Goal: Find specific page/section: Find specific page/section

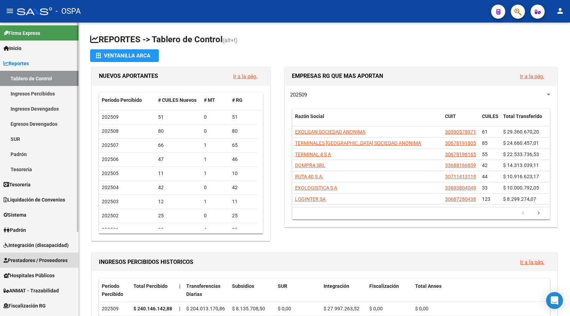
click at [17, 264] on span "Prestadores / Proveedores" at bounding box center [36, 261] width 64 height 8
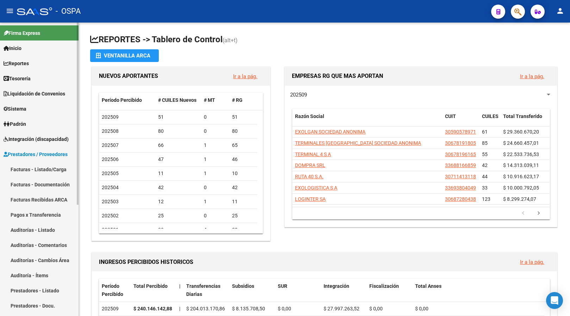
click at [21, 170] on link "Facturas - Listado/Carga" at bounding box center [39, 169] width 79 height 15
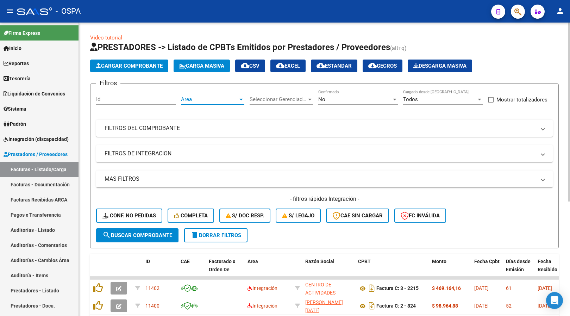
click at [210, 100] on span "Area" at bounding box center [209, 99] width 57 height 6
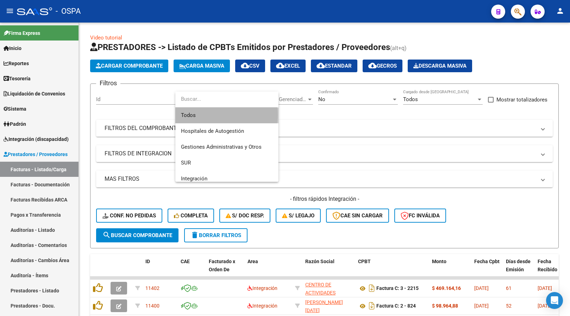
click at [210, 114] on span "Todos" at bounding box center [227, 115] width 92 height 16
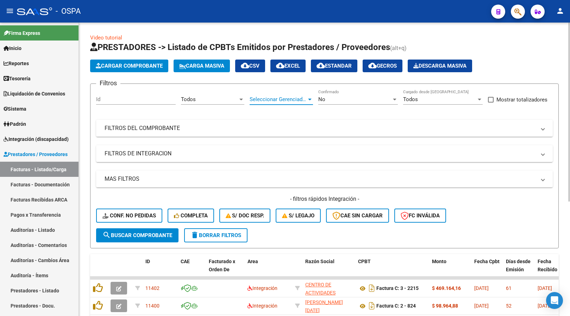
click at [274, 100] on span "Seleccionar Gerenciador" at bounding box center [278, 99] width 57 height 6
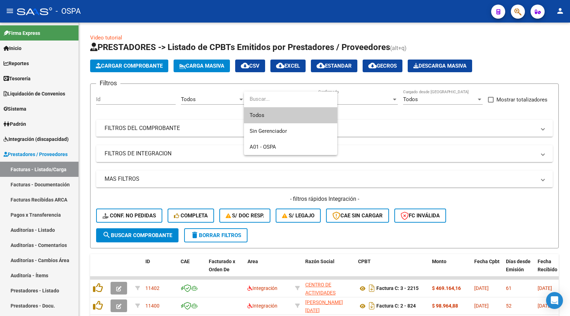
click at [276, 116] on span "Todos" at bounding box center [291, 115] width 82 height 16
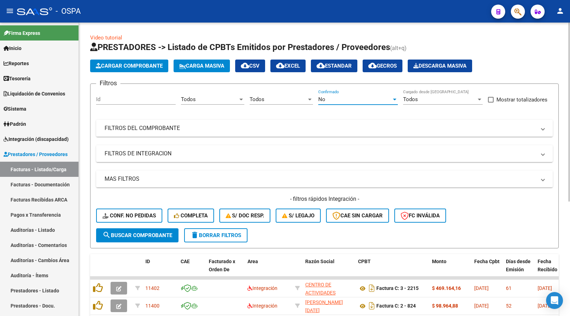
click at [338, 97] on div "No" at bounding box center [355, 99] width 73 height 6
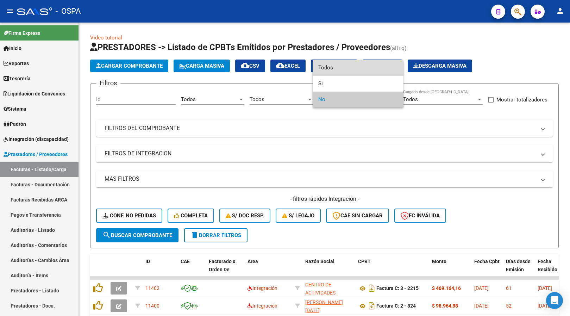
click at [354, 68] on span "Todos" at bounding box center [359, 68] width 80 height 16
